Goal: Communication & Community: Answer question/provide support

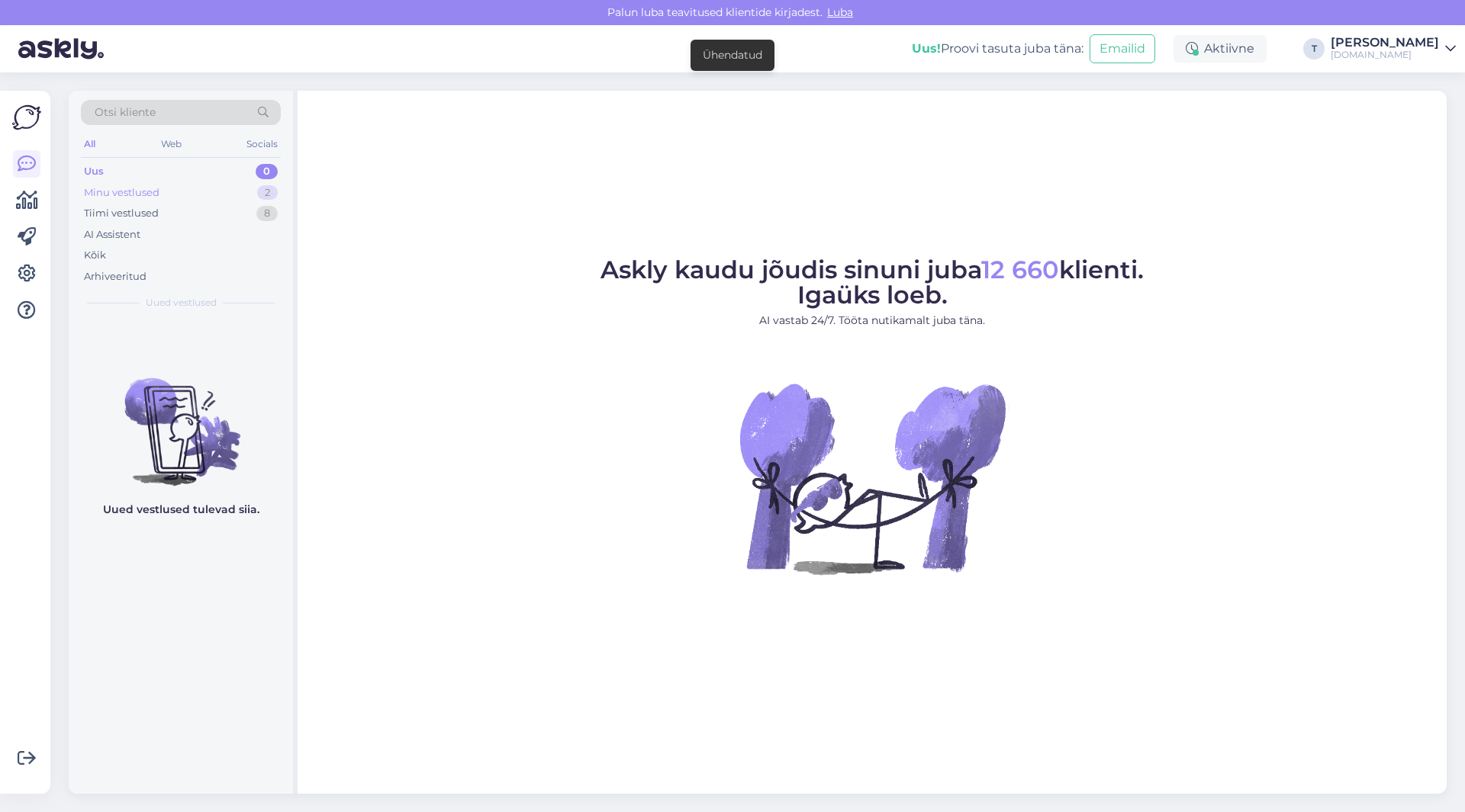
click at [179, 188] on div "Minu vestlused 2" at bounding box center [181, 193] width 200 height 21
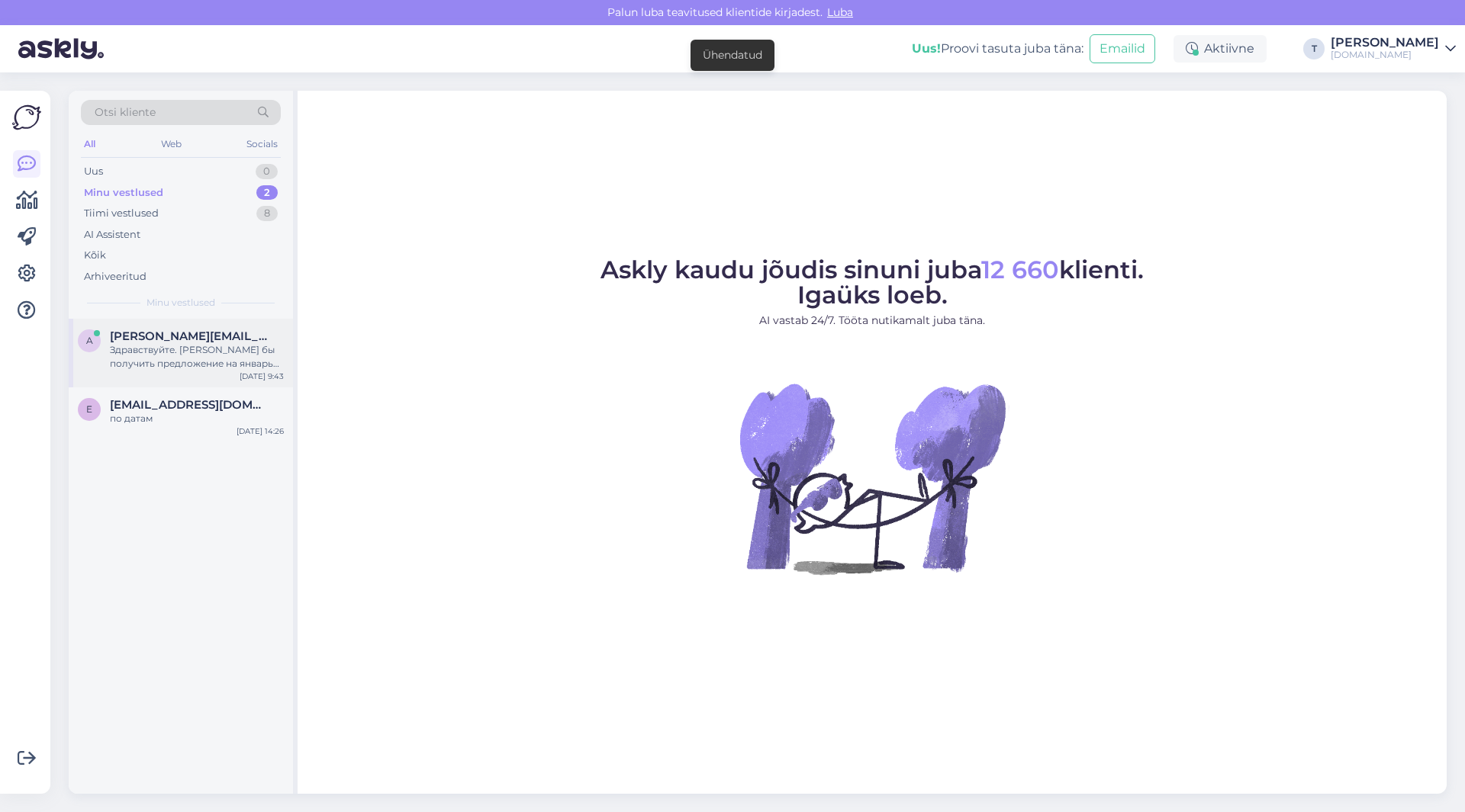
click at [171, 360] on div "Здравствуйте. [PERSON_NAME] бы получить предложение на январь месяц во [GEOGRAP…" at bounding box center [197, 357] width 174 height 27
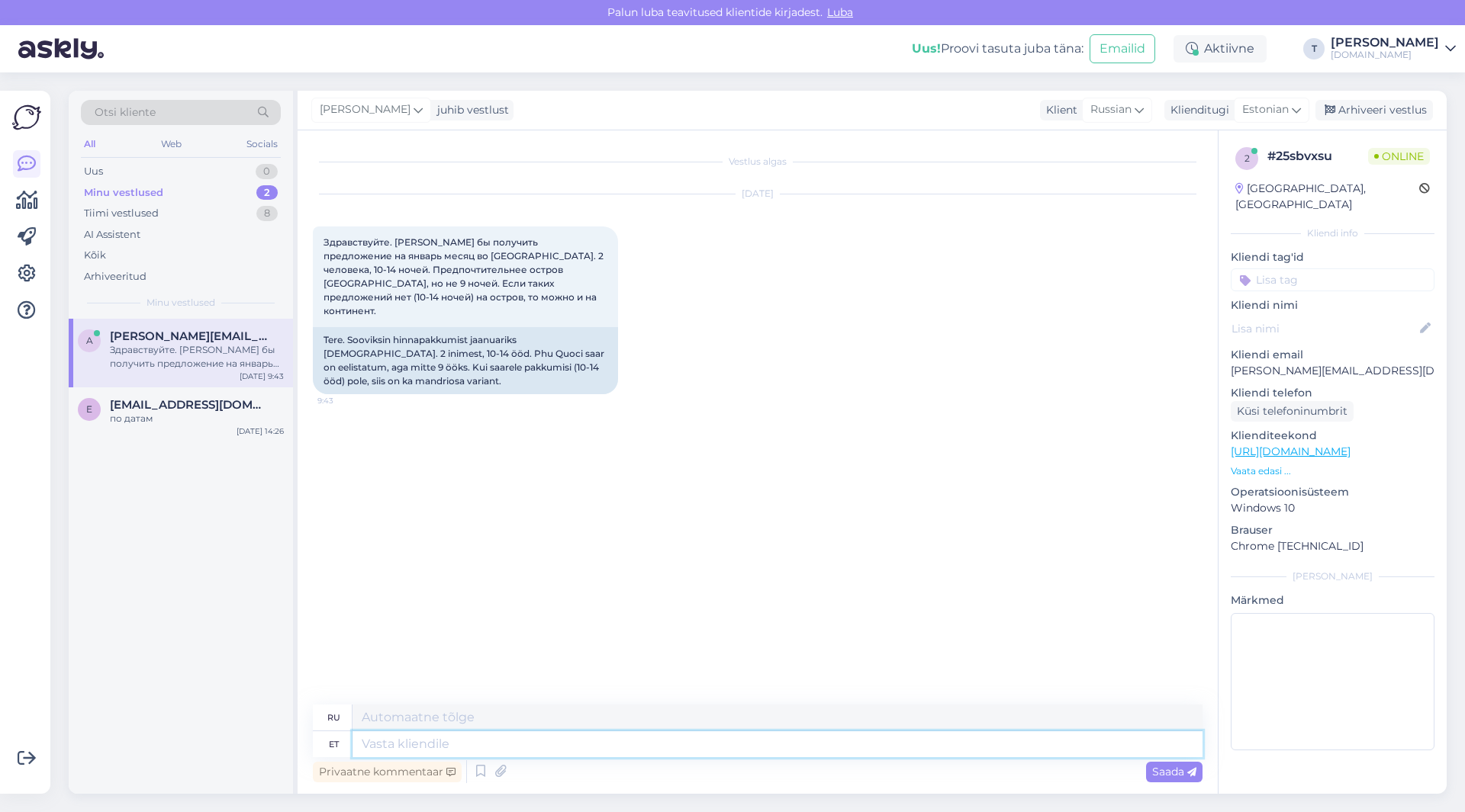
click at [540, 745] on textarea at bounding box center [777, 744] width 850 height 26
click at [1247, 105] on span "Estonian" at bounding box center [1266, 109] width 46 height 16
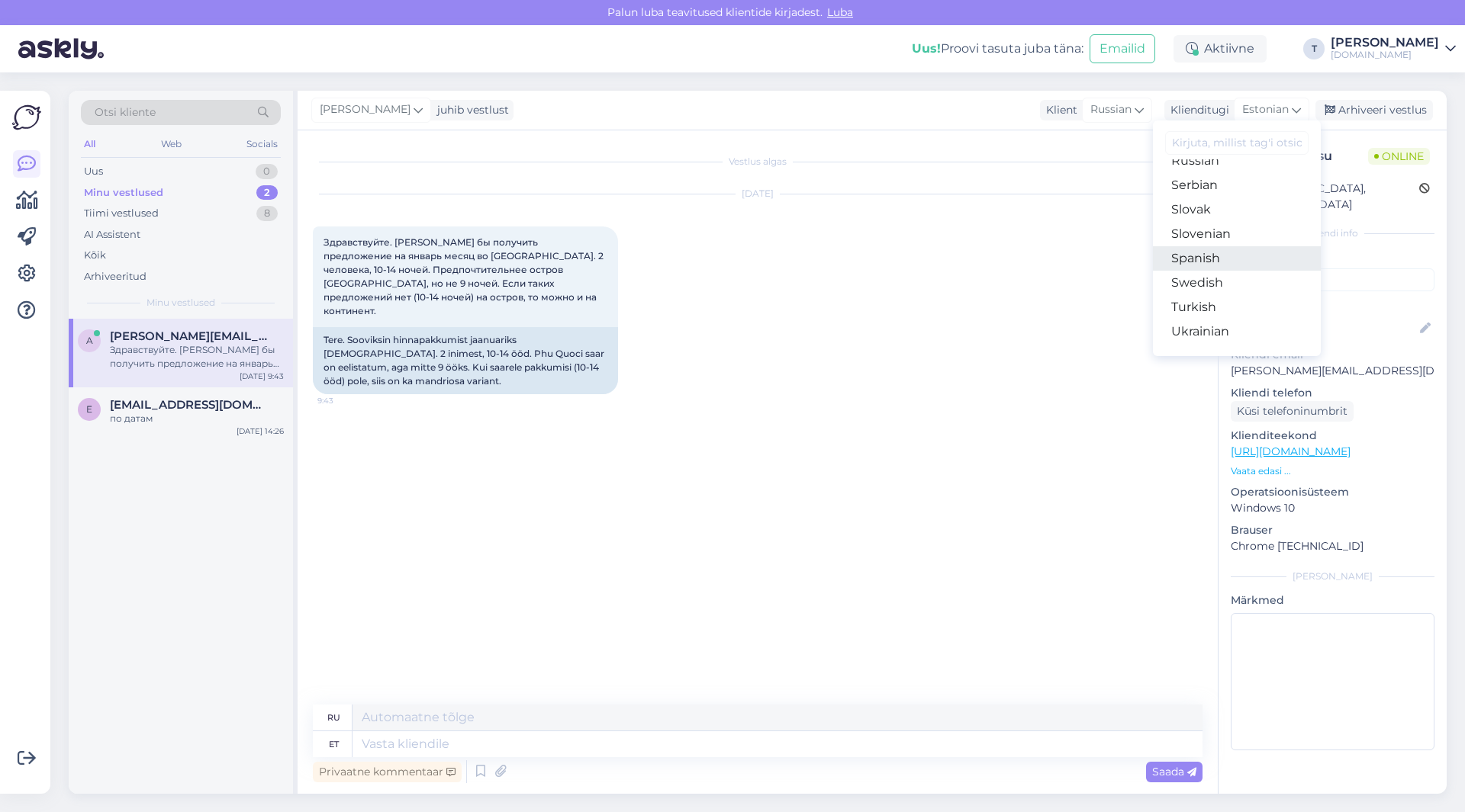
scroll to position [551, 0]
click at [1189, 233] on link "Russian" at bounding box center [1237, 237] width 168 height 24
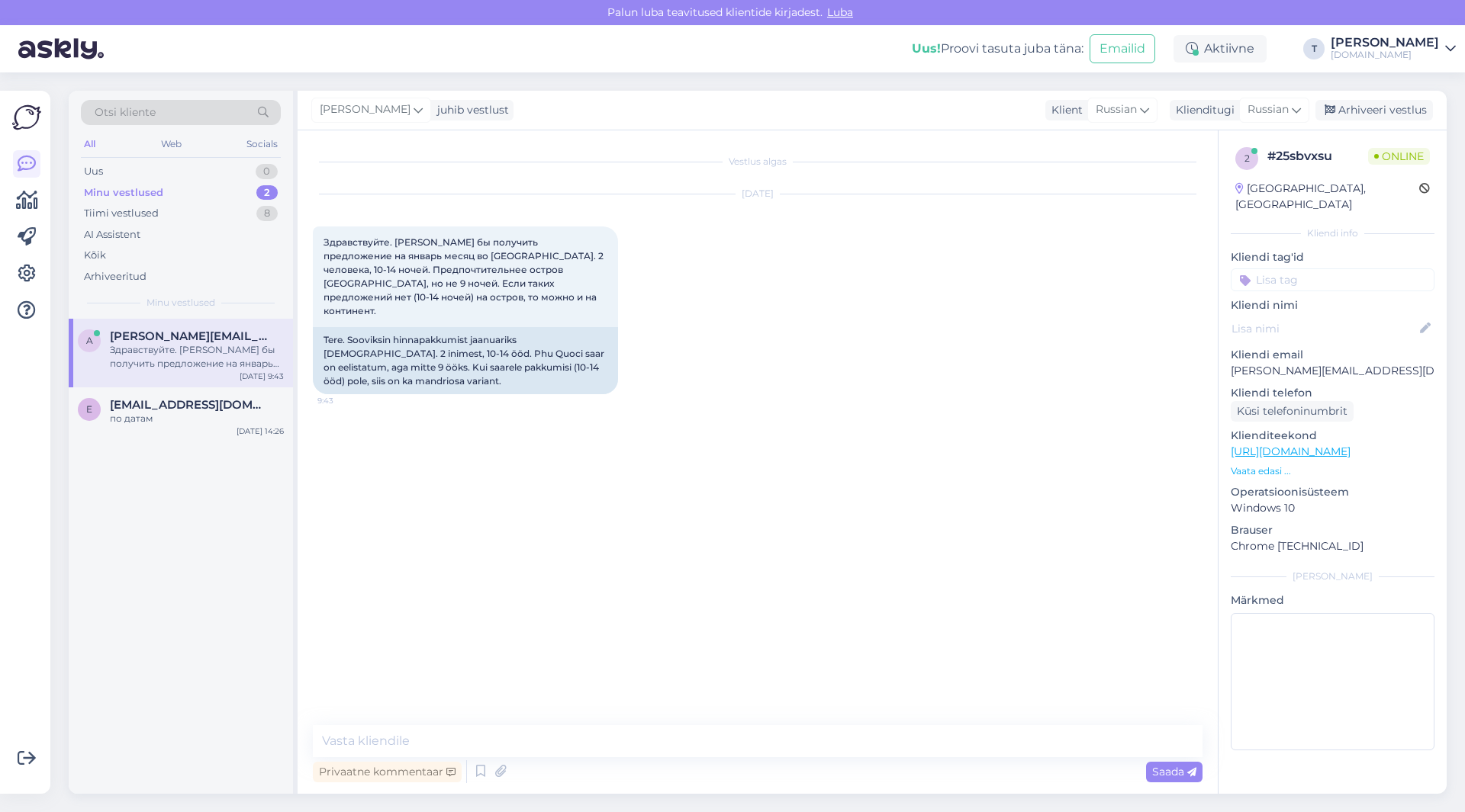
click at [602, 523] on div "Vestlus algas [DATE] Здравствуйте. [PERSON_NAME] бы получить предложение на янв…" at bounding box center [765, 429] width 903 height 566
click at [515, 739] on textarea at bounding box center [758, 741] width 890 height 32
type textarea "Добрый день на Фукуок есть 9-10 ночей или 19 -20 уже"
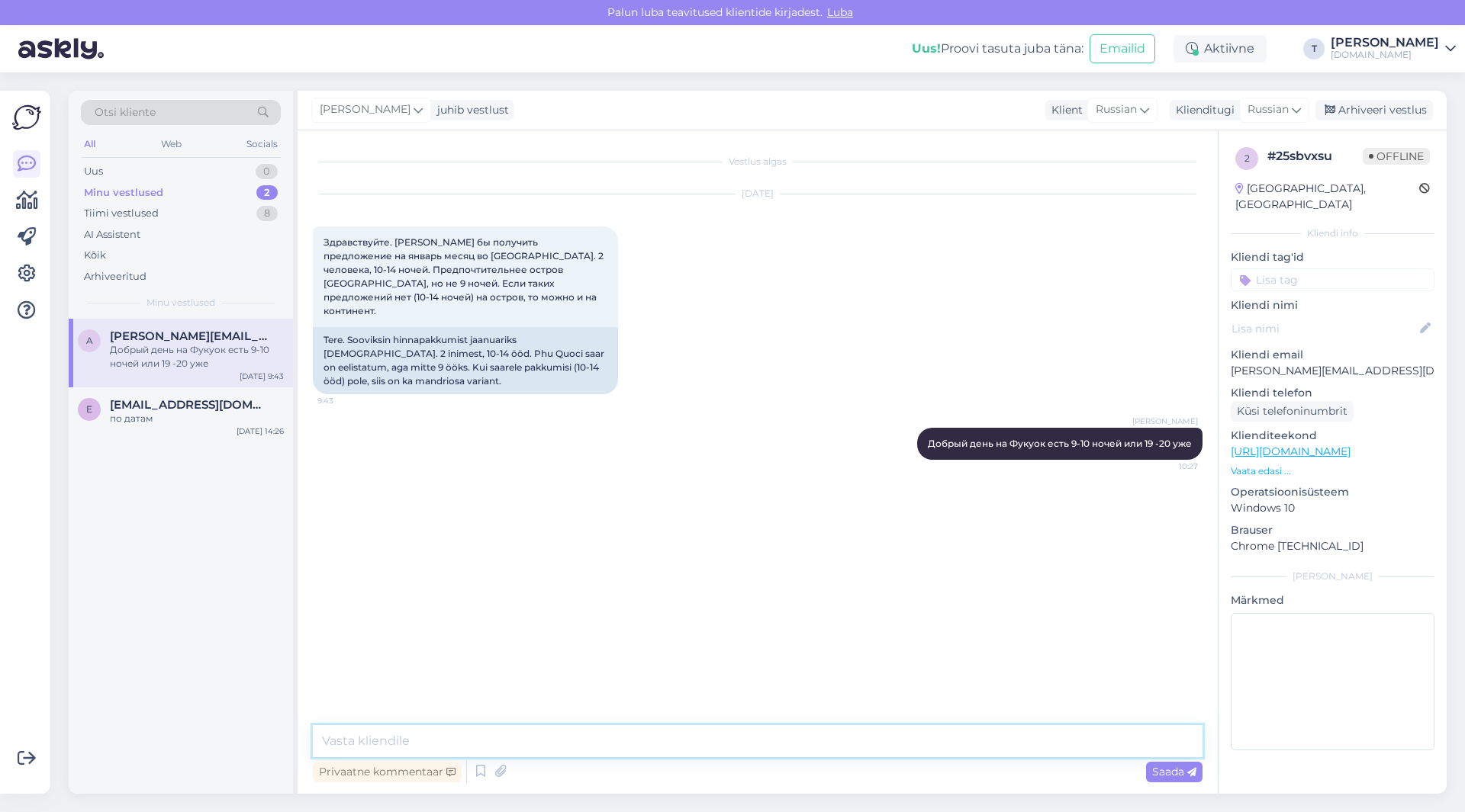
click at [609, 738] on textarea at bounding box center [758, 741] width 890 height 32
type textarea "есть в Хошемин дольше я могу прислать на почту"
click at [934, 624] on div "Vestlus algas [DATE] Здравствуйте. [PERSON_NAME] бы получить предложение на янв…" at bounding box center [765, 429] width 903 height 566
click at [698, 635] on div "Vestlus algas [DATE] Здравствуйте. [PERSON_NAME] бы получить предложение на янв…" at bounding box center [765, 429] width 903 height 566
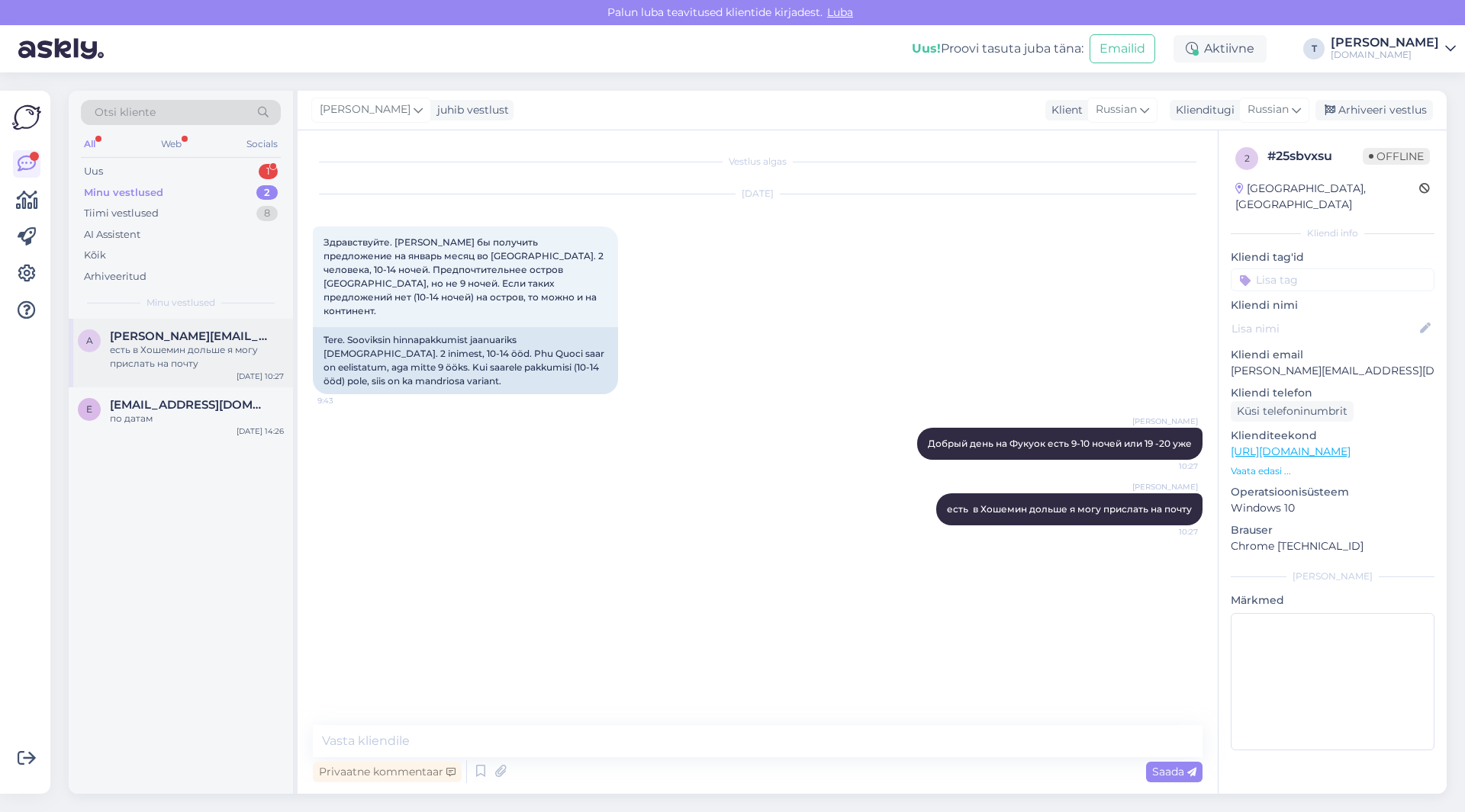
click at [147, 342] on span "[PERSON_NAME][EMAIL_ADDRESS][DOMAIN_NAME]" at bounding box center [190, 336] width 159 height 14
click at [212, 432] on div "E [EMAIL_ADDRESS][DOMAIN_NAME] по датам [DATE] 14:26" at bounding box center [181, 415] width 224 height 55
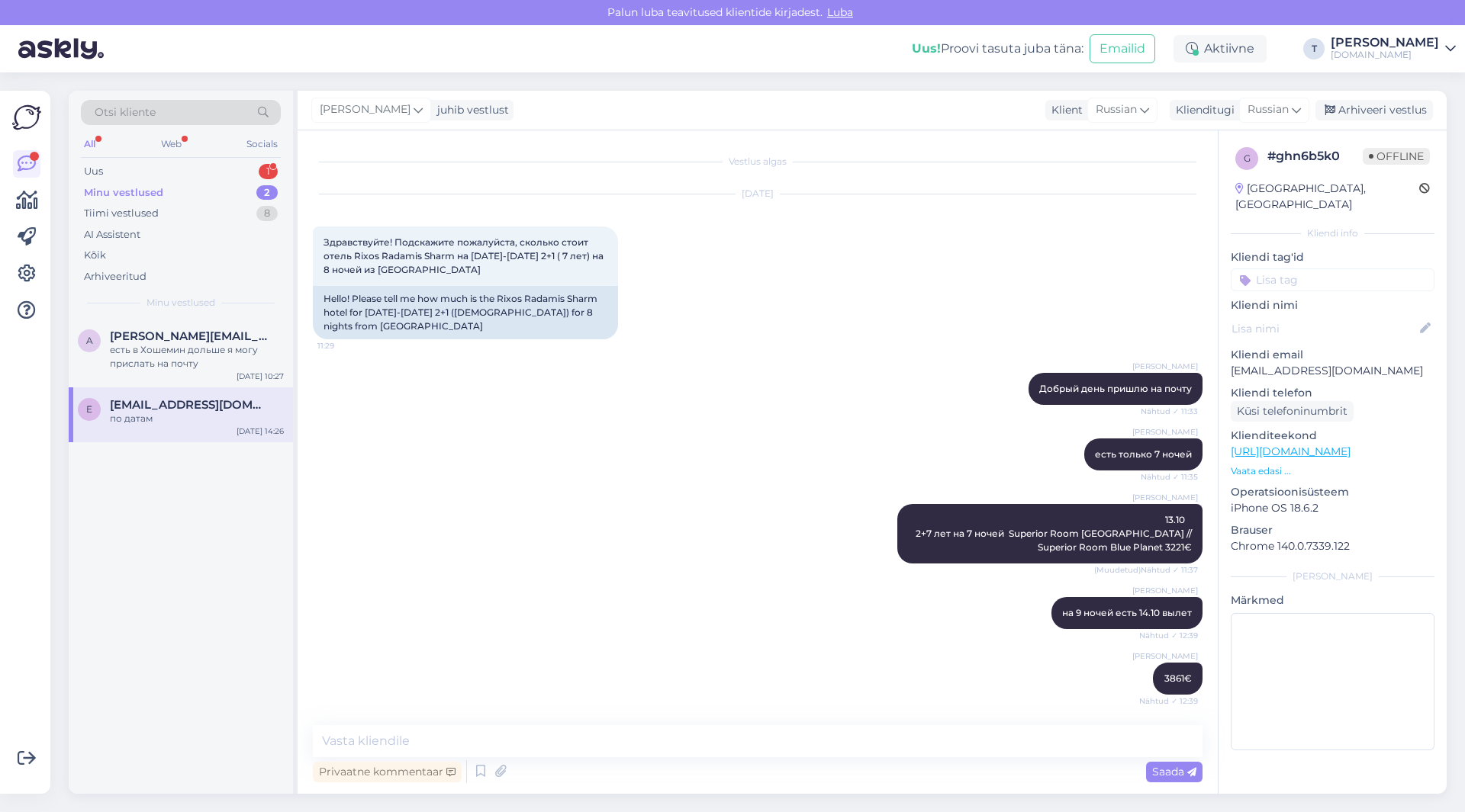
scroll to position [3223, 0]
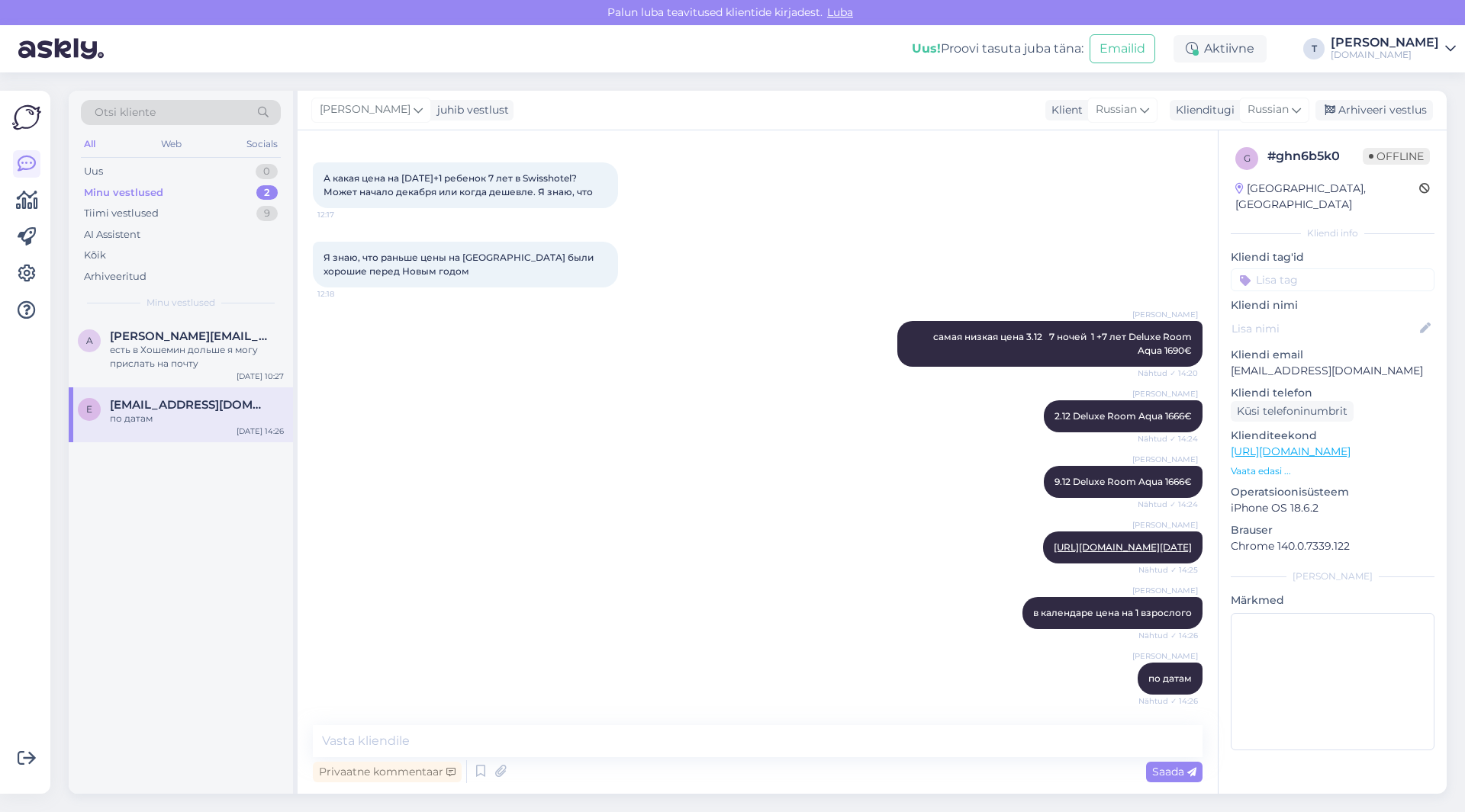
click at [201, 187] on div "Minu vestlused 2" at bounding box center [181, 193] width 200 height 21
click at [203, 351] on div "есть в Хошемин дольше я могу прислать на почту" at bounding box center [197, 357] width 174 height 27
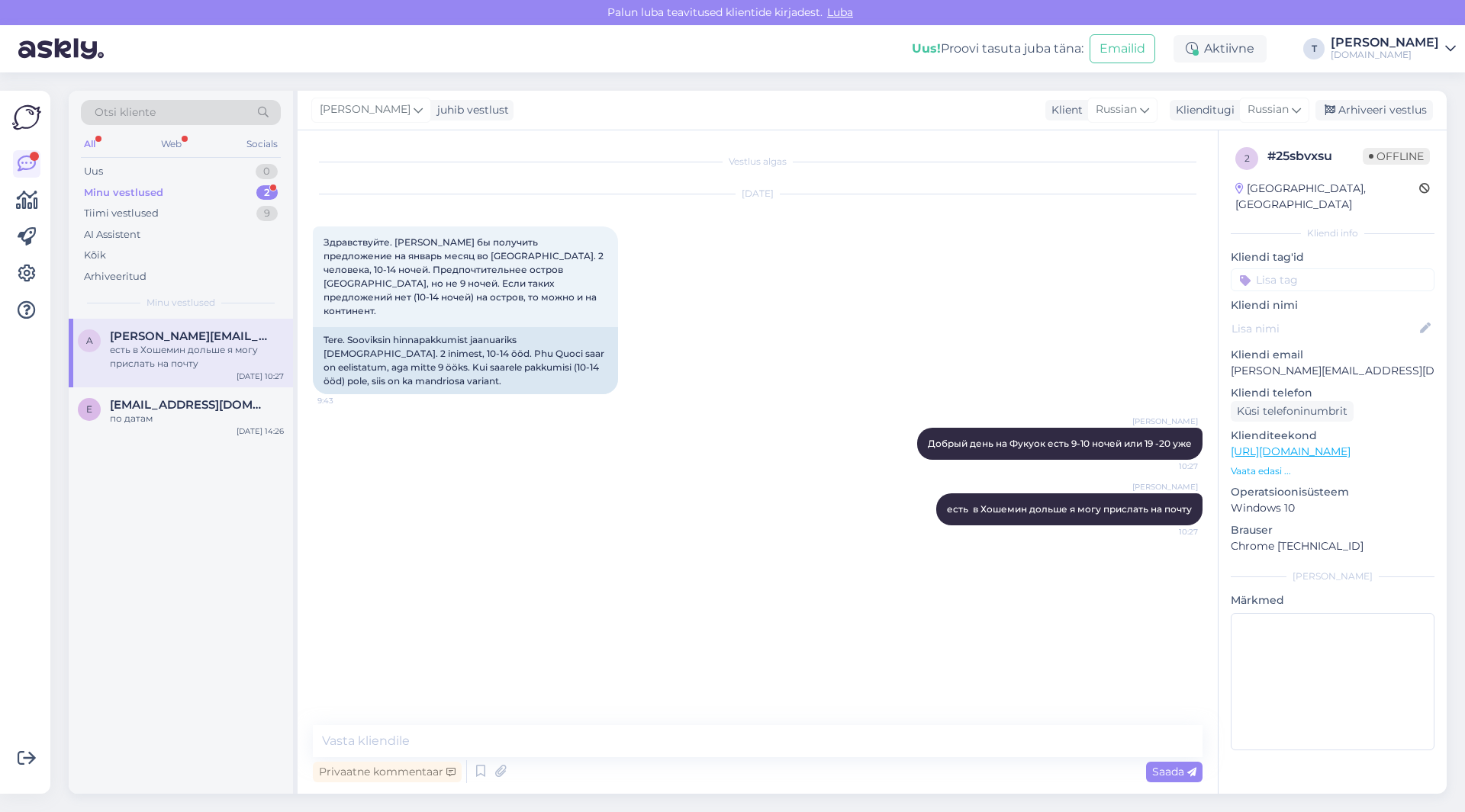
click at [205, 193] on div "Minu vestlused 2" at bounding box center [181, 193] width 200 height 21
